Goal: Complete application form

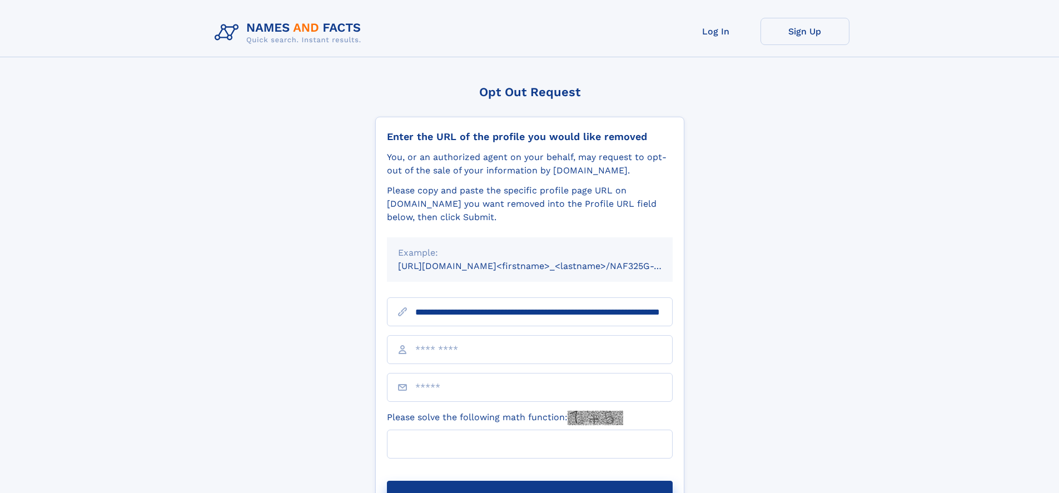
scroll to position [0, 107]
type input "**********"
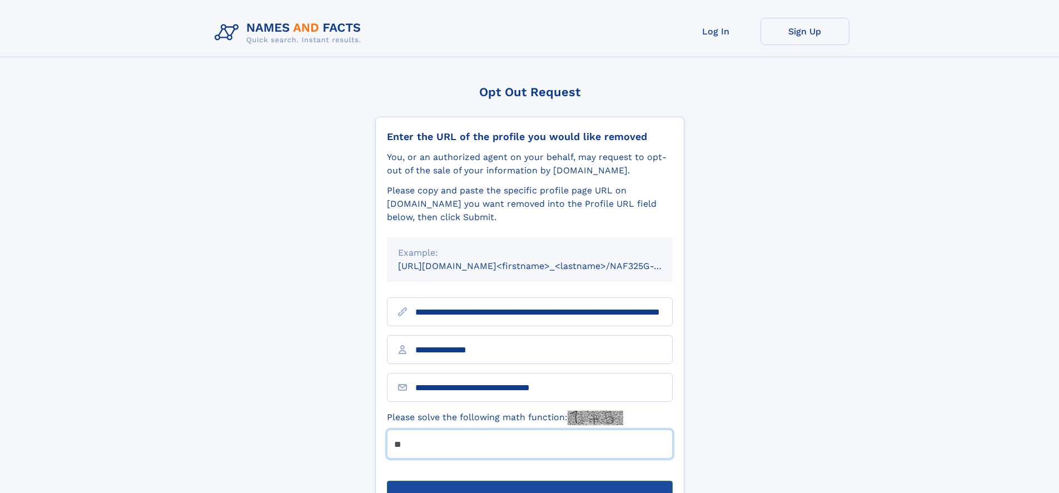
type input "**"
click at [529, 481] on button "Submit Opt Out Request" at bounding box center [530, 499] width 286 height 36
